Goal: Register for event/course

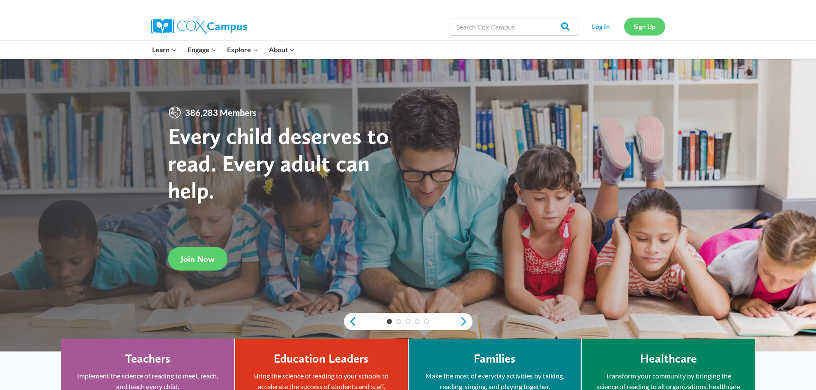
click at [650, 25] on link "Sign Up" at bounding box center [644, 27] width 41 height 18
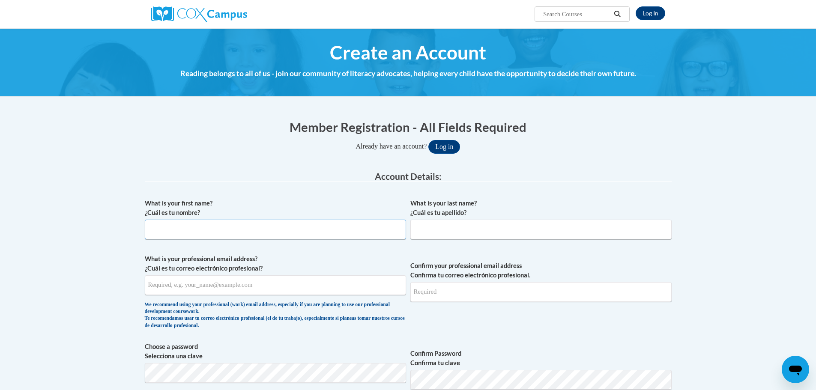
click at [175, 236] on input "What is your first name? ¿Cuál es tu nombre?" at bounding box center [275, 230] width 261 height 20
type input "cherish"
click at [482, 236] on input "What is your last name? ¿Cuál es tu apellido?" at bounding box center [540, 230] width 261 height 20
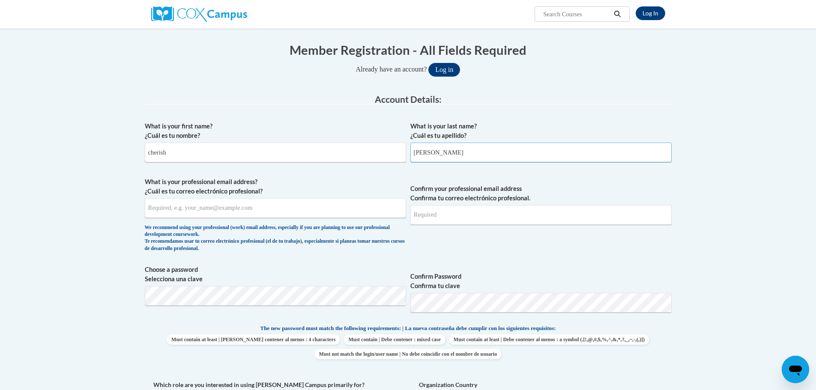
scroll to position [86, 0]
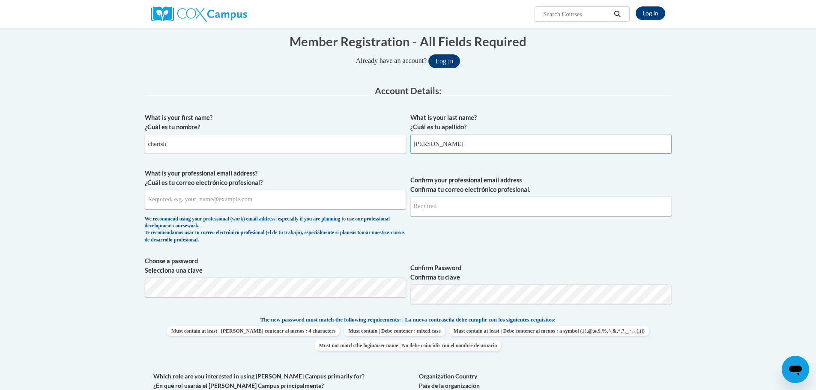
type input "fisher"
click at [233, 205] on input "What is your professional email address? ¿Cuál es tu correo electrónico profesi…" at bounding box center [275, 200] width 261 height 20
type input "cherishfisher84@gmail.com"
click at [527, 200] on input "Confirm your professional email address Confirma tu correo electrónico profesio…" at bounding box center [540, 207] width 261 height 20
type input "cherishfisher84@gmail.com"
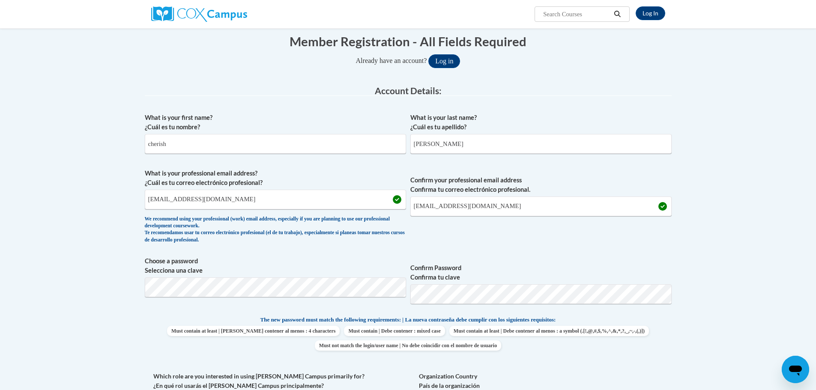
click at [505, 234] on span "Confirm your professional email address Confirma tu correo electrónico profesio…" at bounding box center [540, 208] width 261 height 79
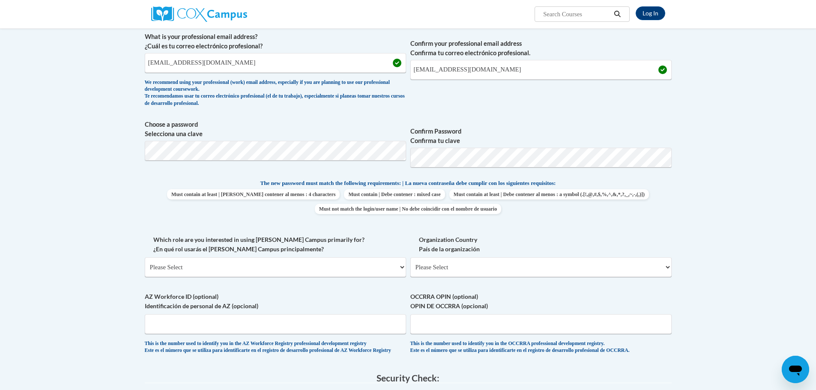
scroll to position [300, 0]
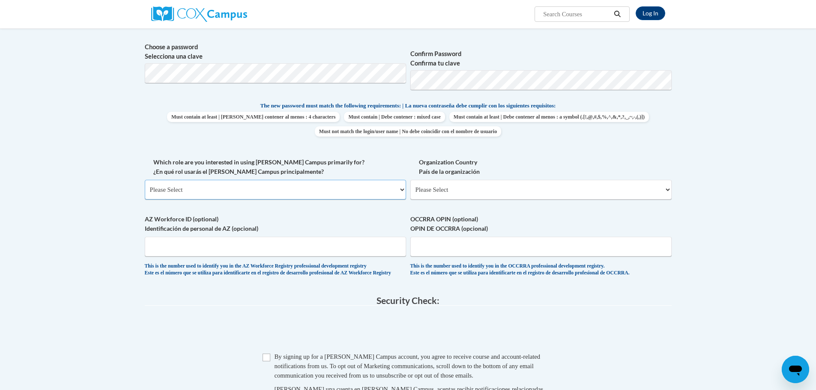
click at [207, 194] on select "Please Select College/University | Colegio/Universidad Community/Nonprofit Part…" at bounding box center [275, 190] width 261 height 20
select select "fbf2d438-af2f-41f8-98f1-81c410e29de3"
click at [145, 180] on select "Please Select College/University | Colegio/Universidad Community/Nonprofit Part…" at bounding box center [275, 190] width 261 height 20
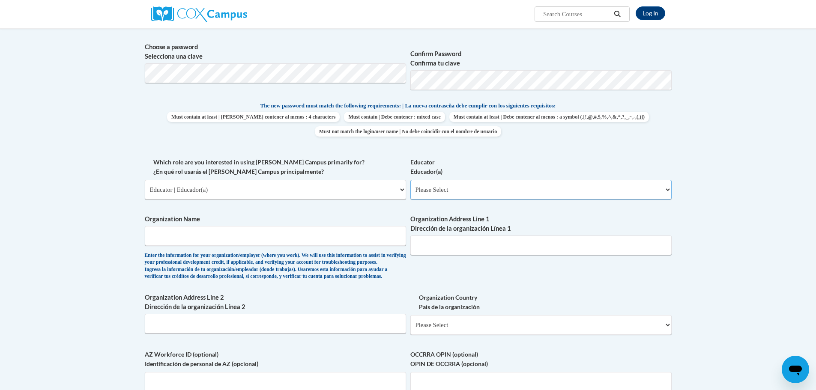
click at [548, 192] on select "Please Select Early Learning/Daycare Teacher/Family Home Care Provider | Maestr…" at bounding box center [540, 190] width 261 height 20
select select "d5fdb05a-b36c-4d60-97fa-9afceda7e903"
click at [410, 180] on select "Please Select Early Learning/Daycare Teacher/Family Home Care Provider | Maestr…" at bounding box center [540, 190] width 261 height 20
click at [199, 235] on input "Organization Name" at bounding box center [275, 236] width 261 height 20
type input "Bright Horizons Family Solutions"
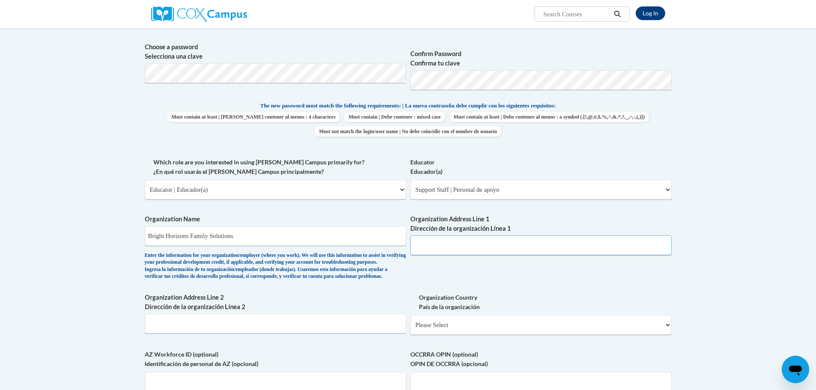
click at [462, 241] on input "Organization Address Line 1 Dirección de la organización Línea 1" at bounding box center [540, 246] width 261 height 20
type input "1900 Colonel Sanders Lane"
click at [510, 192] on select "Please Select Early Learning/Daycare Teacher/Family Home Care Provider | Maestr…" at bounding box center [540, 190] width 261 height 20
select select "5e2af403-4f2c-4e49-a02f-103e55d7b75b"
click at [410, 180] on select "Please Select Early Learning/Daycare Teacher/Family Home Care Provider | Maestr…" at bounding box center [540, 190] width 261 height 20
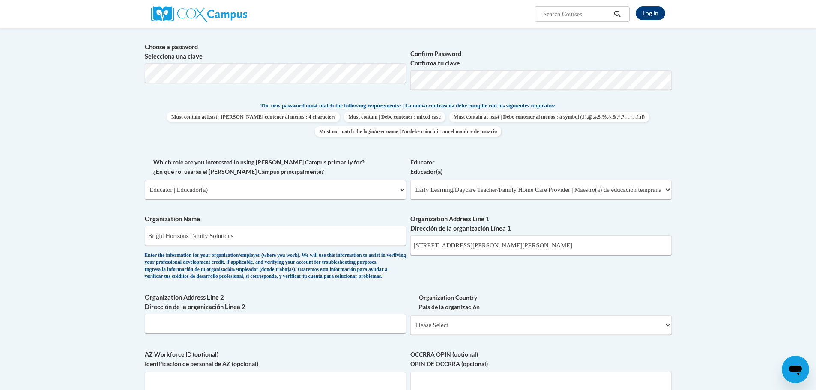
click at [478, 215] on label "Organization Address Line 1 Dirección de la organización Línea 1" at bounding box center [540, 224] width 261 height 19
click at [478, 236] on input "1900 Colonel Sanders Lane" at bounding box center [540, 246] width 261 height 20
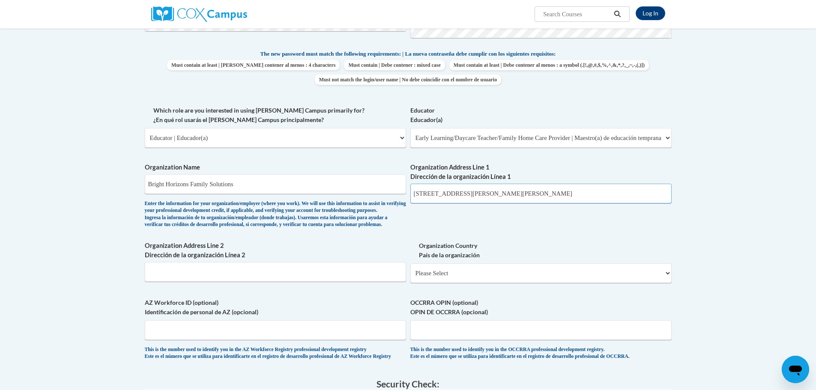
scroll to position [428, 0]
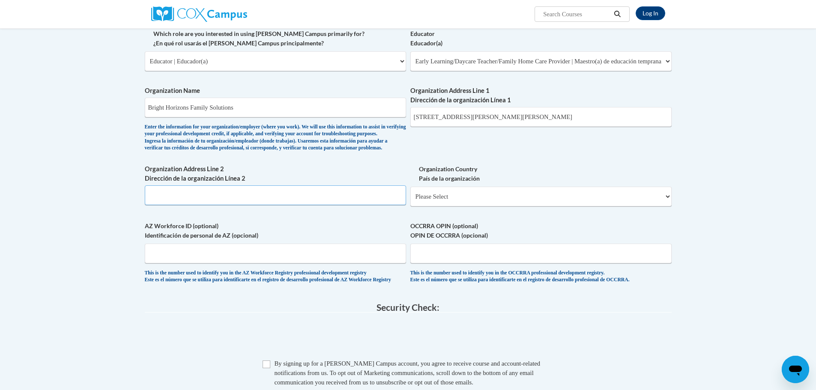
click at [254, 205] on input "Organization Address Line 2 Dirección de la organización Línea 2" at bounding box center [275, 196] width 261 height 20
type input "Louisville"
click at [544, 202] on select "Please Select United States | Estados Unidos Outside of the United States | Fue…" at bounding box center [540, 197] width 261 height 20
select select "ad49bcad-a171-4b2e-b99c-48b446064914"
click at [410, 201] on select "Please Select United States | Estados Unidos Outside of the United States | Fue…" at bounding box center [540, 197] width 261 height 20
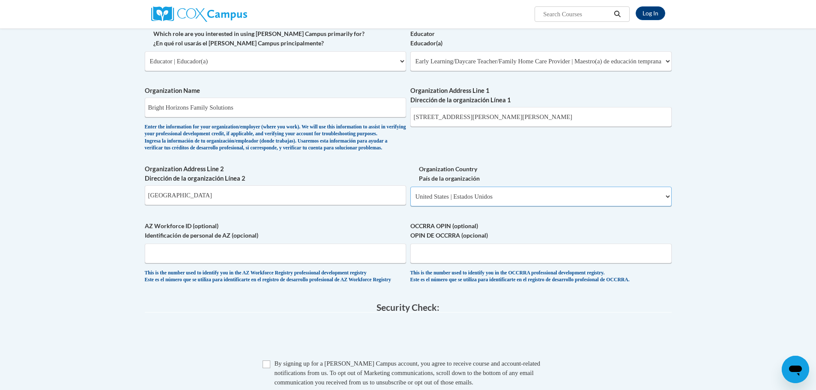
select select
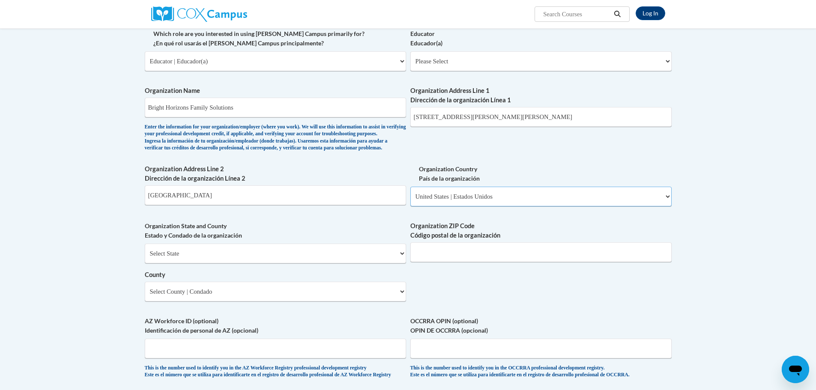
click at [562, 206] on select "Please Select United States | Estados Unidos Outside of the United States | Fue…" at bounding box center [540, 197] width 261 height 20
click at [219, 263] on select "Select State Alabama Alaska Arizona Arkansas California Colorado Connecticut De…" at bounding box center [275, 254] width 261 height 20
select select "Kentucky"
click at [145, 257] on select "Select State Alabama Alaska Arizona Arkansas California Colorado Connecticut De…" at bounding box center [275, 254] width 261 height 20
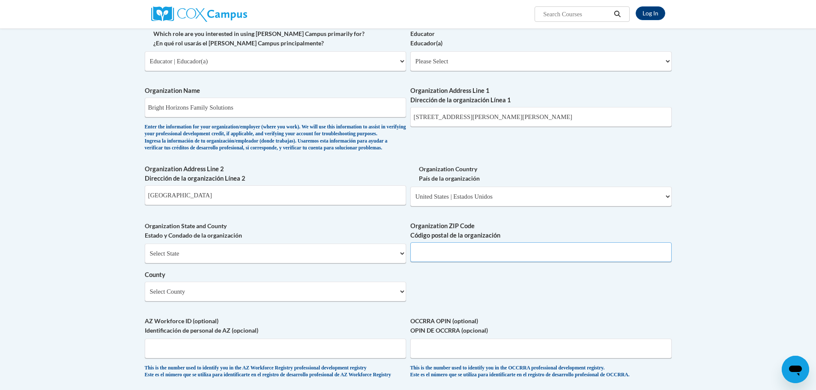
click at [466, 260] on input "Organization ZIP Code Código postal de la organización" at bounding box center [540, 252] width 261 height 20
type input "40213"
click at [315, 302] on select "Select County Adair Allen Anderson Ballard Barren Bath Bell Boone Bourbon Boyd …" at bounding box center [275, 292] width 261 height 20
click at [87, 193] on body "Log In Search Search... Create an Account Reading belongs to all of us - join o…" at bounding box center [408, 178] width 816 height 1212
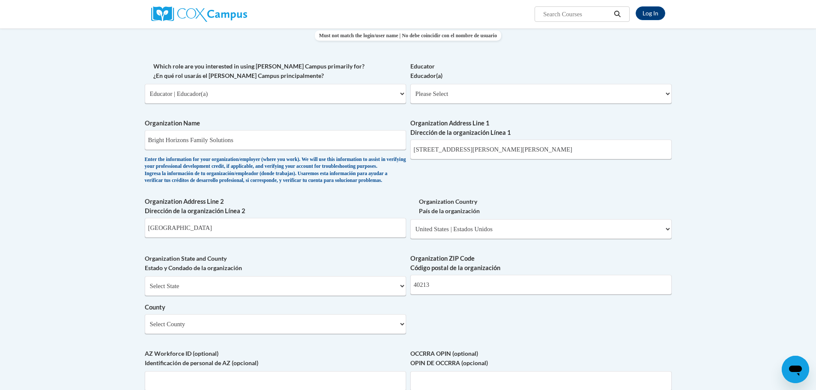
scroll to position [471, 0]
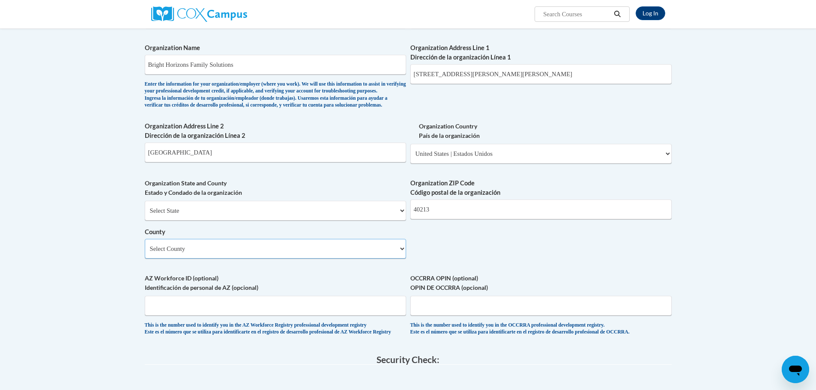
click at [190, 259] on select "Select County Adair Allen Anderson Ballard Barren Bath Bell Boone Bourbon Boyd …" at bounding box center [275, 249] width 261 height 20
select select "Jefferson"
click at [145, 253] on select "Select County Adair Allen Anderson Ballard Barren Bath Bell Boone Bourbon Boyd …" at bounding box center [275, 249] width 261 height 20
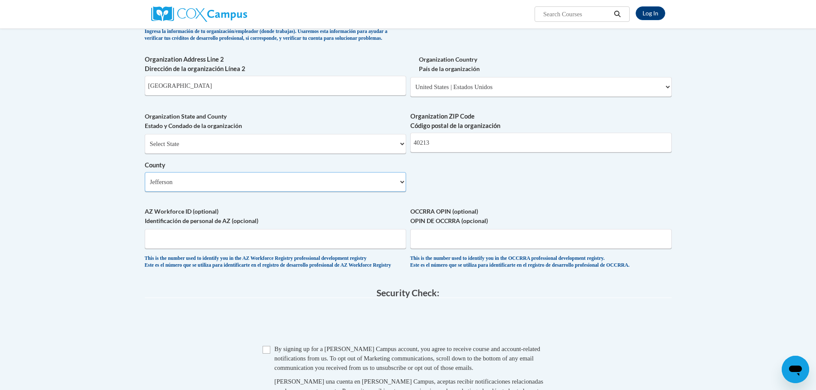
scroll to position [557, 0]
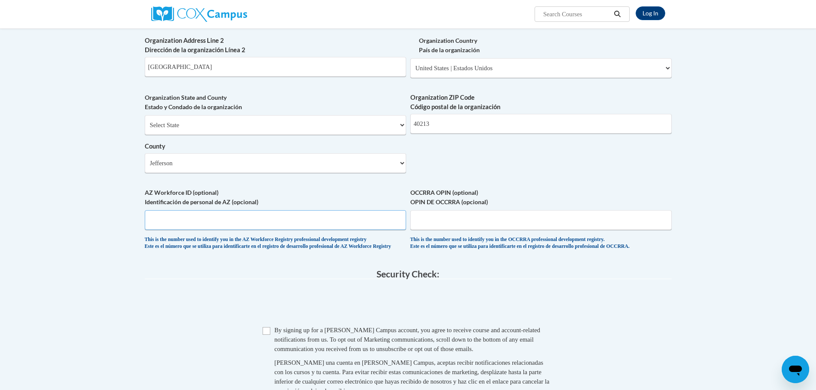
click at [196, 230] on input "AZ Workforce ID (optional) Identificación de personal de AZ (opcional)" at bounding box center [275, 220] width 261 height 20
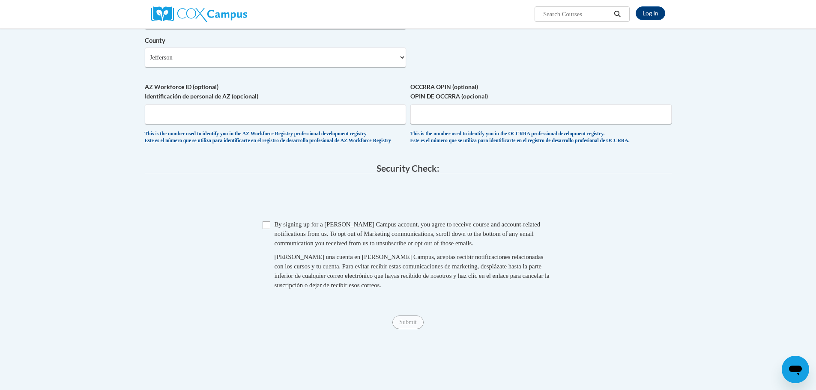
scroll to position [685, 0]
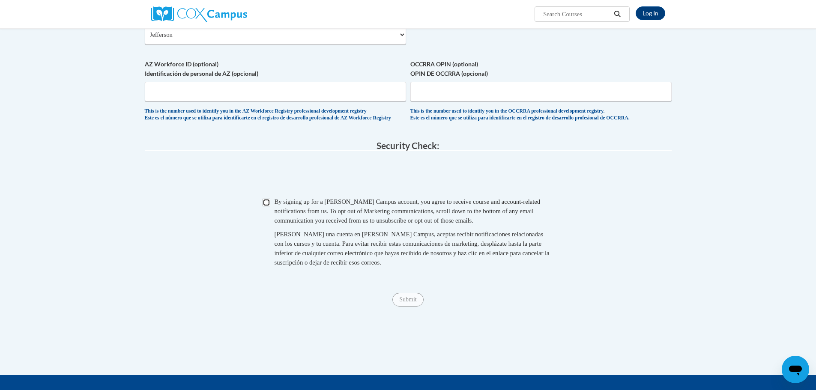
click at [268, 206] on input "Checkbox" at bounding box center [267, 203] width 8 height 8
checkbox input "true"
click at [409, 307] on input "Submit" at bounding box center [407, 300] width 31 height 14
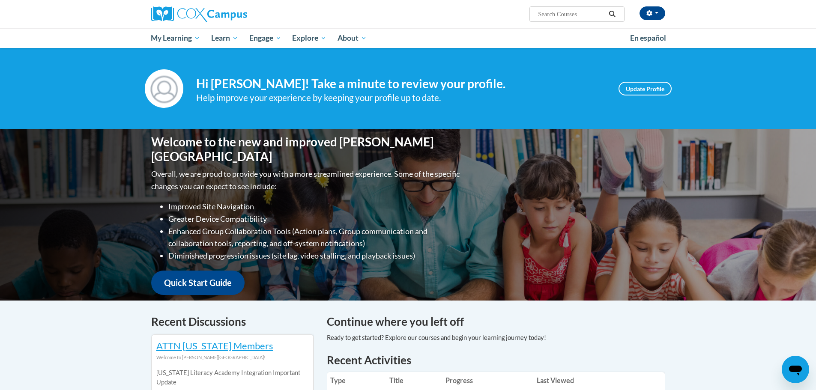
scroll to position [129, 0]
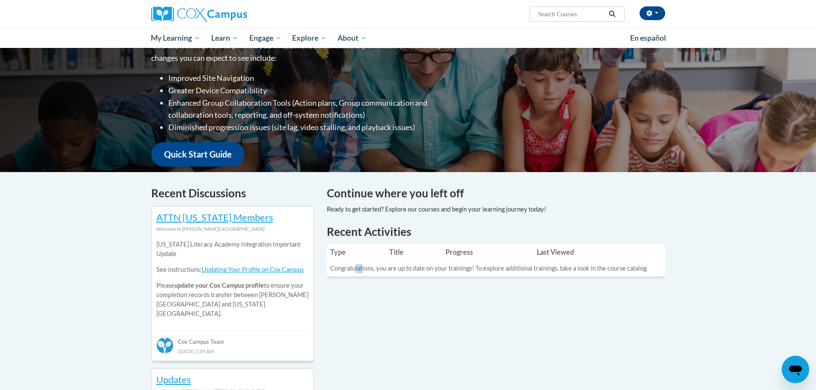
click at [363, 267] on td "Congratulations, you are up to date on your trainings! To explore additional tr…" at bounding box center [489, 269] width 324 height 16
drag, startPoint x: 363, startPoint y: 266, endPoint x: 402, endPoint y: 296, distance: 49.4
click at [402, 290] on div "Recent Activities Type Title Progress Last Viewed Congratulations, you are up t…" at bounding box center [495, 257] width 351 height 66
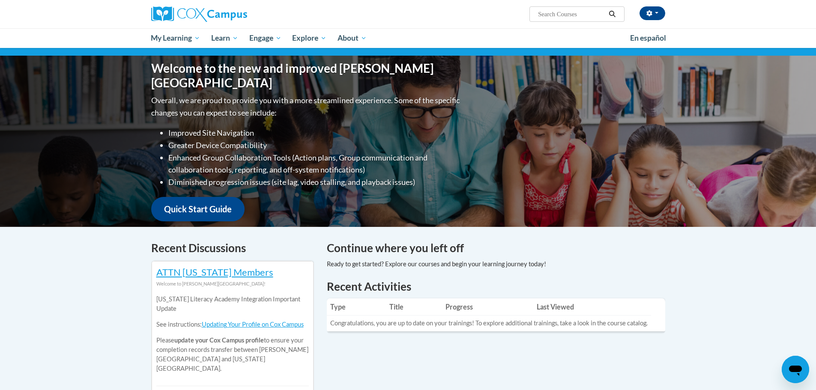
scroll to position [0, 0]
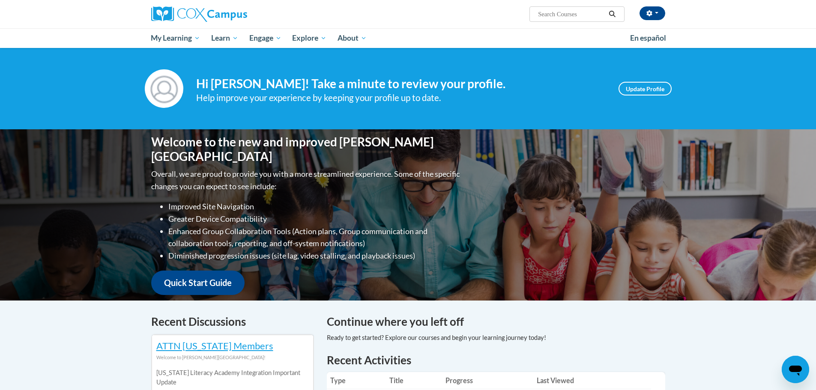
click at [594, 12] on input "Search..." at bounding box center [571, 14] width 69 height 10
type input "talk with me"
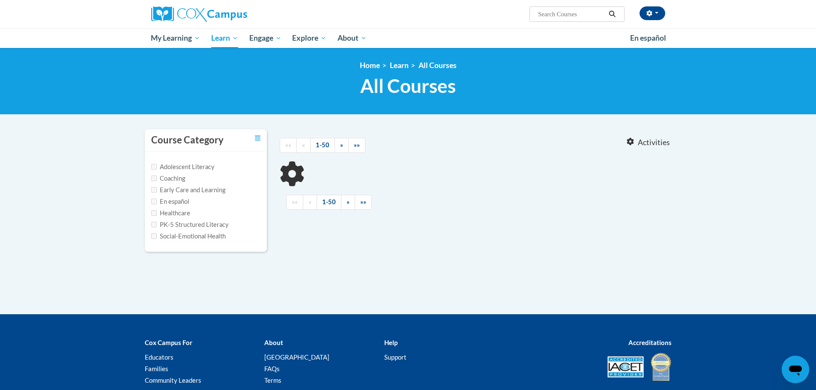
type input "talk with me"
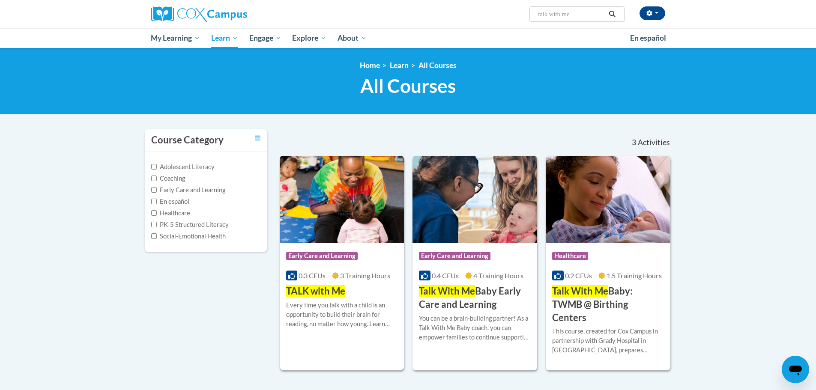
click at [343, 215] on img at bounding box center [342, 199] width 125 height 87
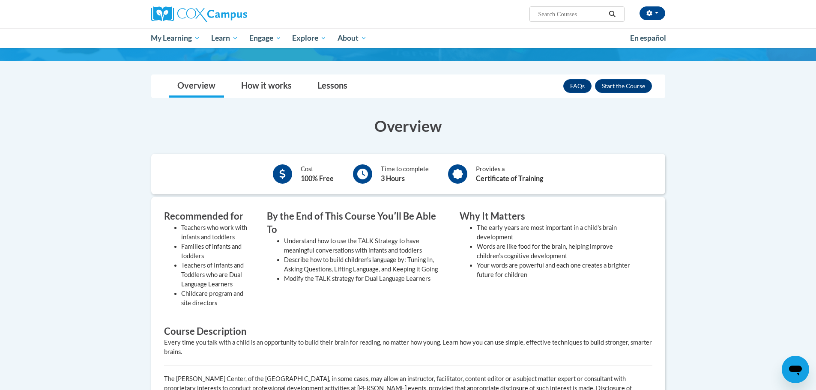
scroll to position [86, 0]
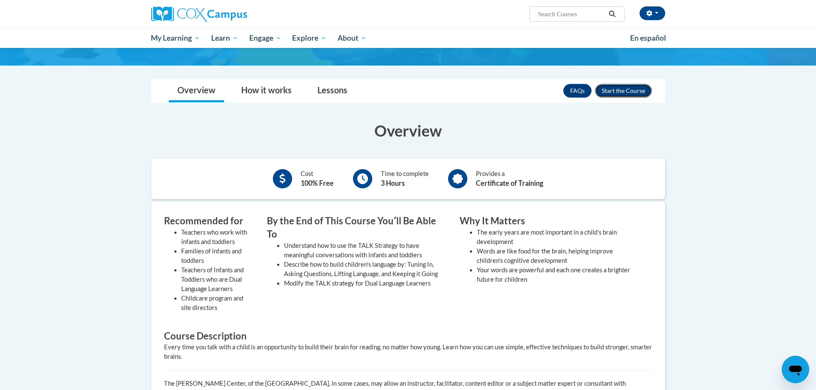
click at [620, 91] on button "Enroll" at bounding box center [623, 91] width 57 height 14
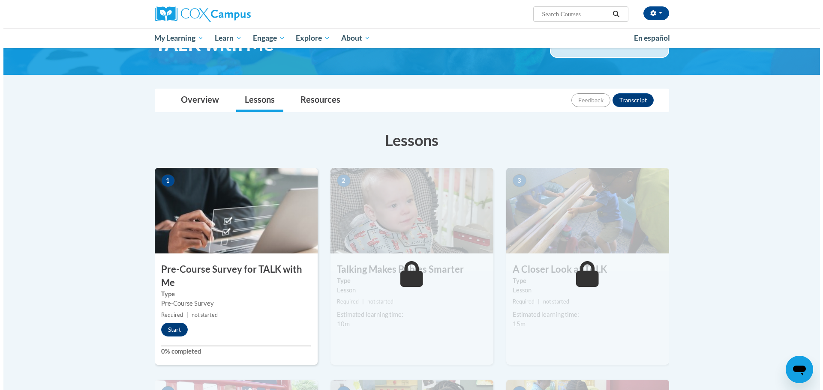
scroll to position [98, 0]
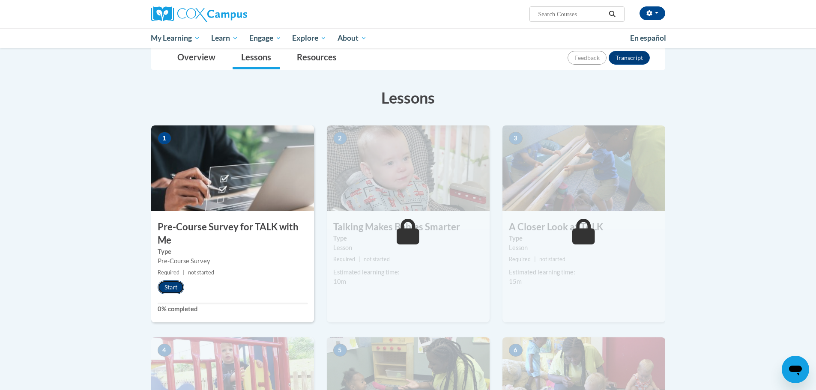
click at [159, 288] on button "Start" at bounding box center [171, 288] width 27 height 14
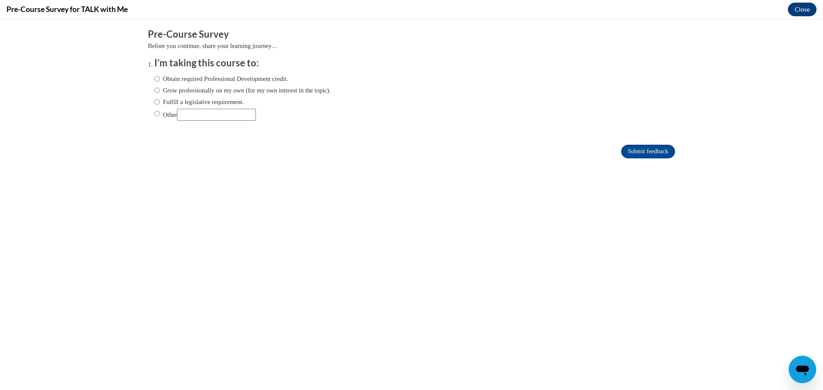
scroll to position [0, 0]
click at [194, 79] on label "Obtain required Professional Development credit." at bounding box center [221, 78] width 134 height 9
click at [160, 79] on input "Obtain required Professional Development credit." at bounding box center [157, 78] width 6 height 9
radio input "true"
click at [654, 150] on input "Submit feedback" at bounding box center [648, 152] width 54 height 14
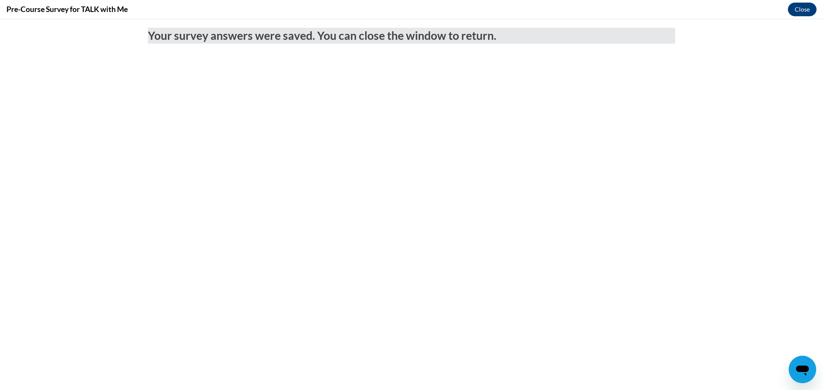
click at [807, 1] on div "Pre-Course Survey for TALK with Me Close" at bounding box center [411, 9] width 823 height 19
click at [807, 14] on button "Close" at bounding box center [801, 10] width 29 height 14
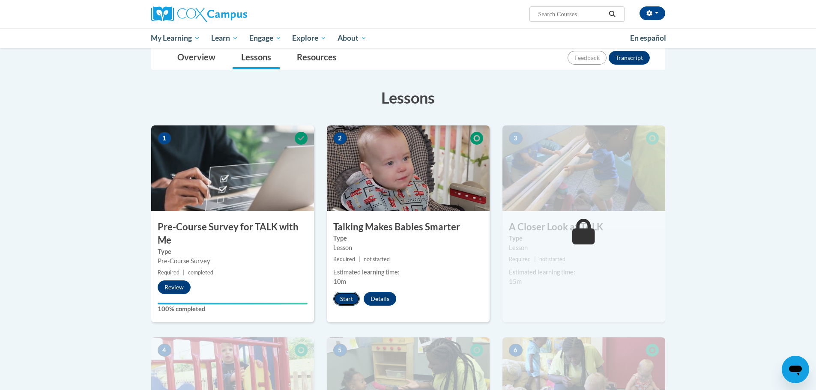
click at [346, 296] on button "Start" at bounding box center [346, 299] width 27 height 14
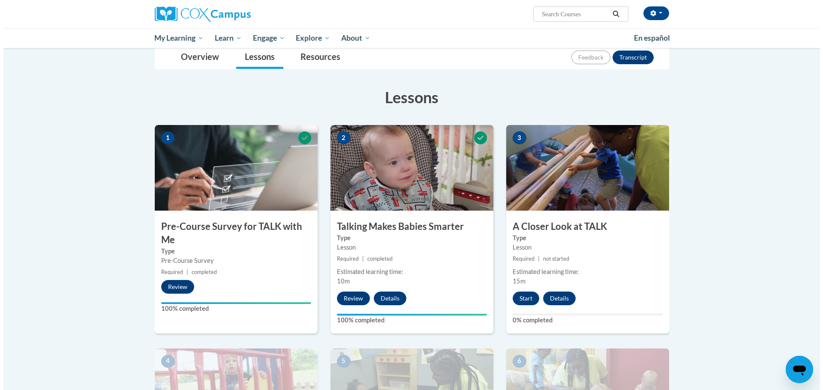
scroll to position [171, 0]
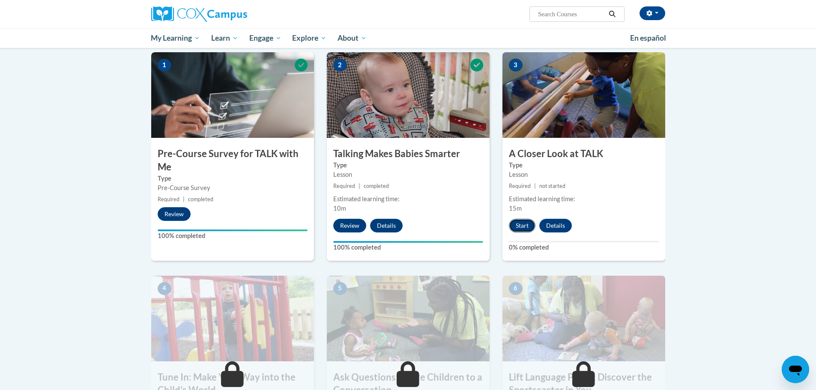
click at [526, 224] on button "Start" at bounding box center [522, 226] width 27 height 14
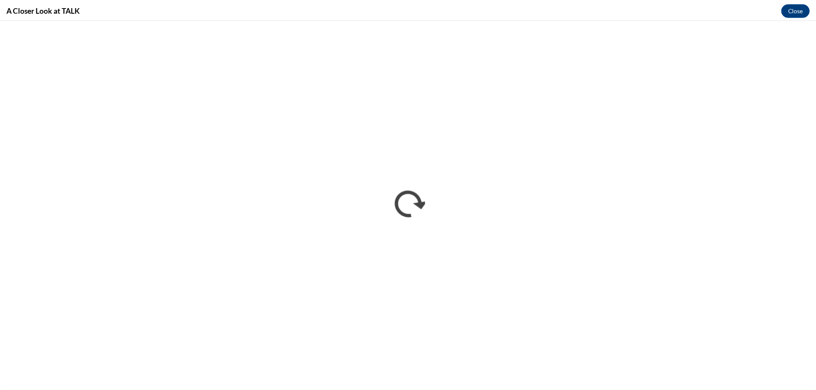
scroll to position [0, 0]
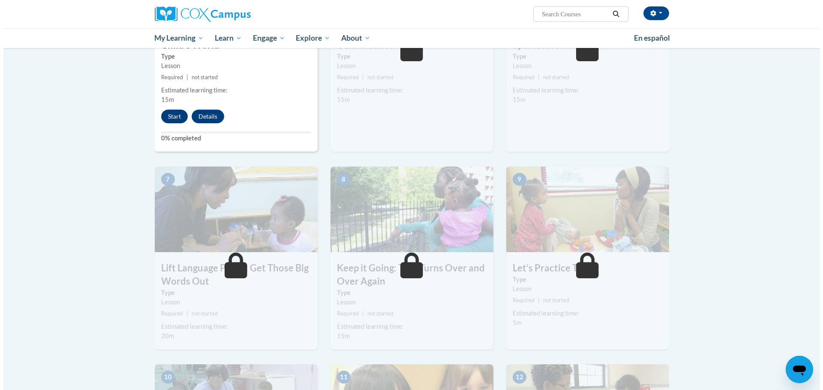
scroll to position [428, 0]
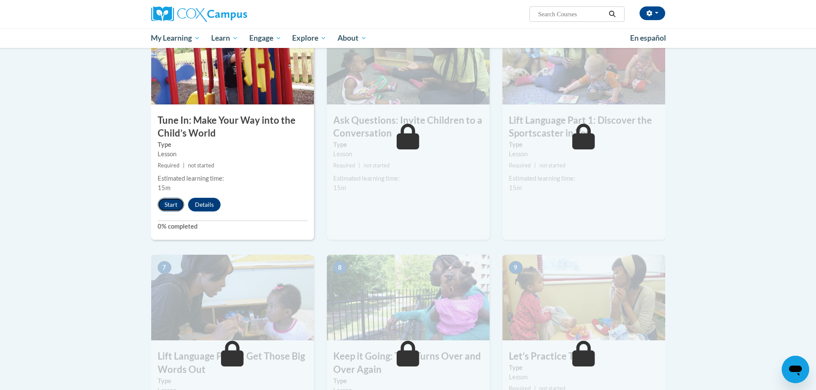
click at [164, 205] on button "Start" at bounding box center [171, 205] width 27 height 14
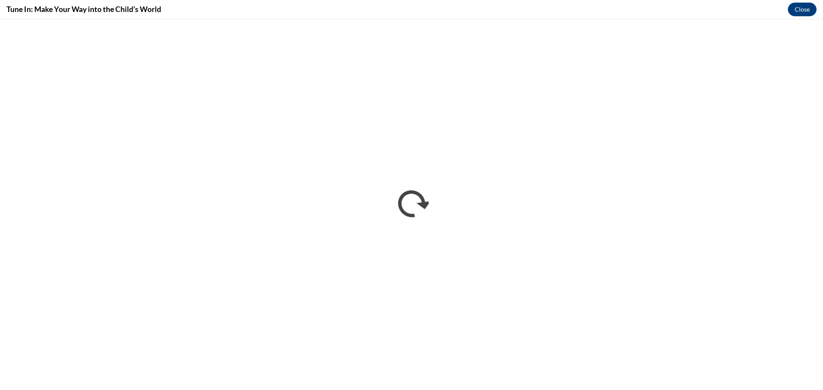
scroll to position [0, 0]
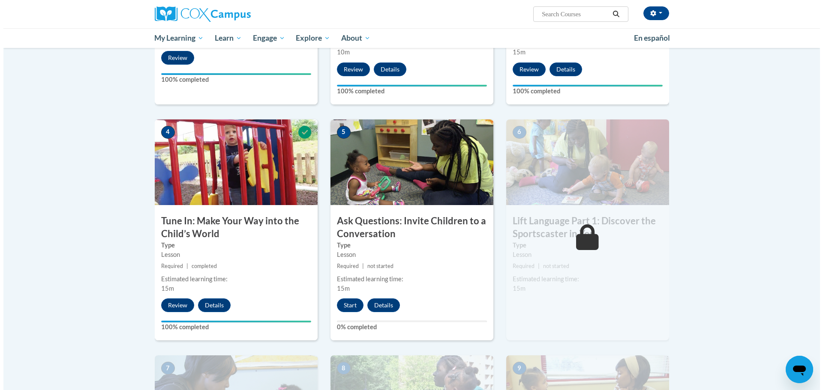
scroll to position [343, 0]
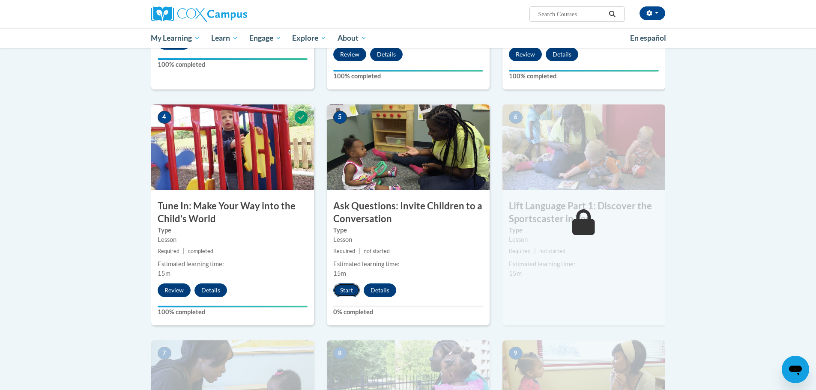
click at [350, 293] on button "Start" at bounding box center [346, 291] width 27 height 14
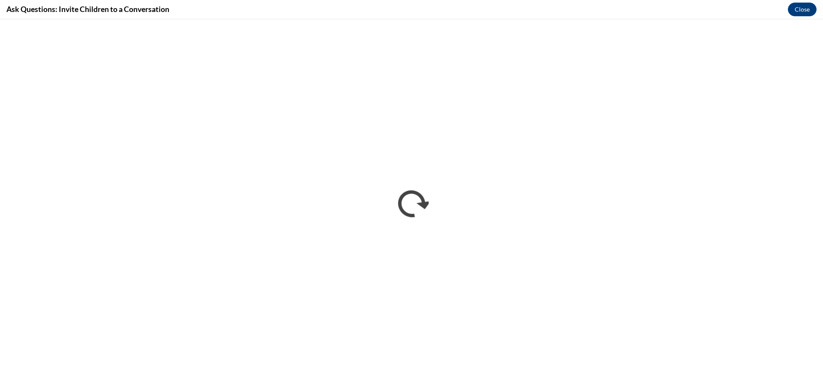
scroll to position [0, 0]
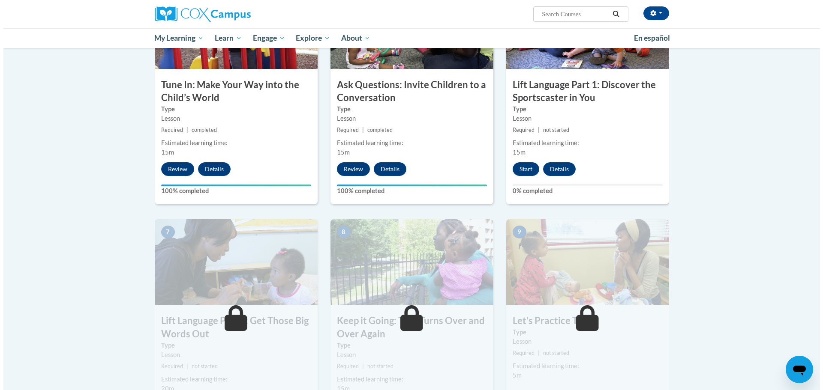
scroll to position [471, 0]
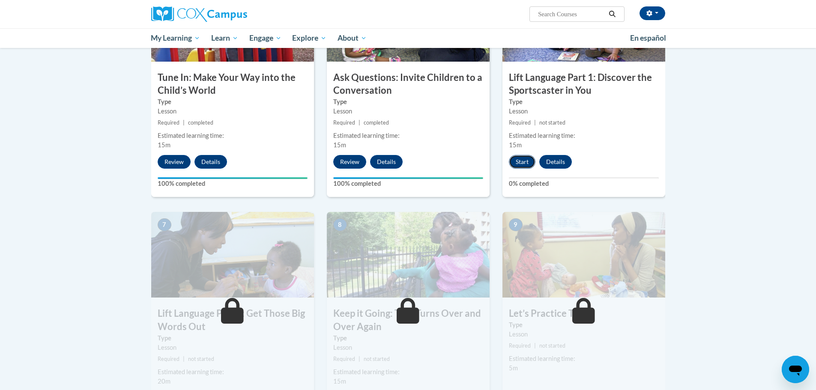
click at [531, 162] on button "Start" at bounding box center [522, 162] width 27 height 14
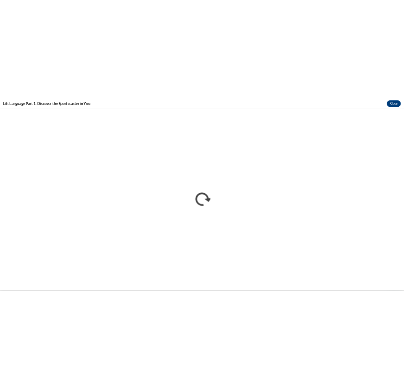
scroll to position [0, 0]
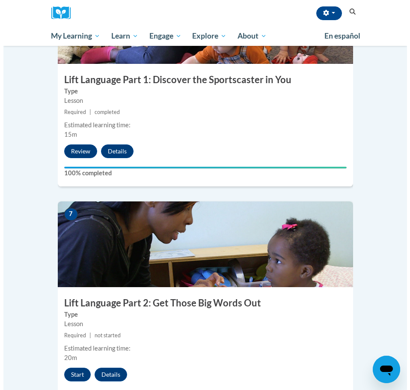
scroll to position [1414, 0]
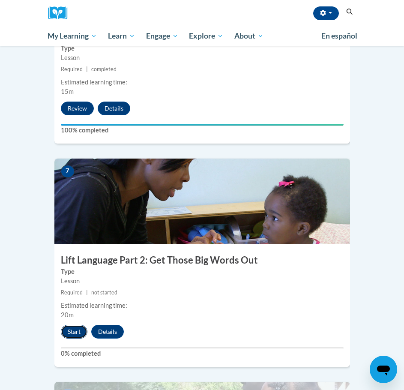
click at [66, 325] on button "Start" at bounding box center [74, 332] width 27 height 14
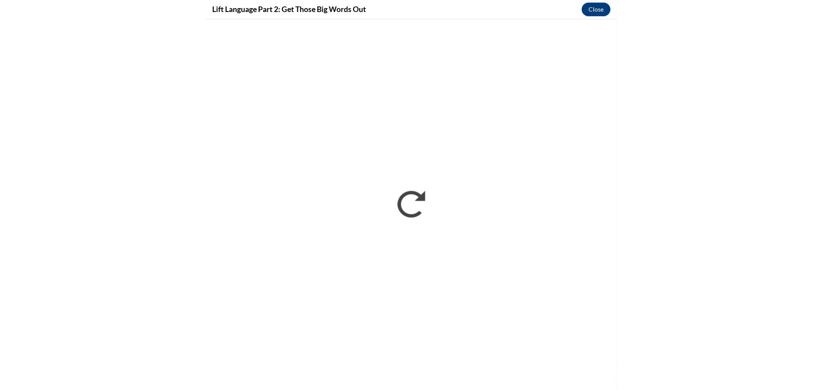
scroll to position [1129, 0]
